Goal: Find specific page/section: Find specific page/section

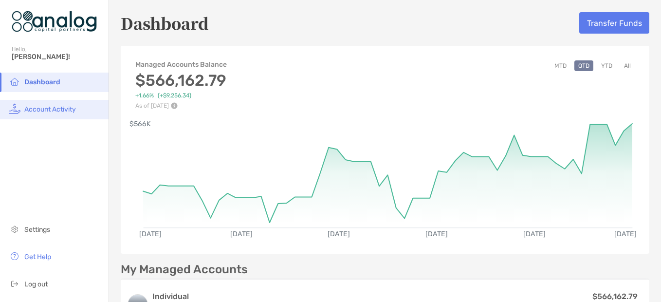
click at [54, 111] on span "Account Activity" at bounding box center [50, 109] width 52 height 8
